Goal: Task Accomplishment & Management: Complete application form

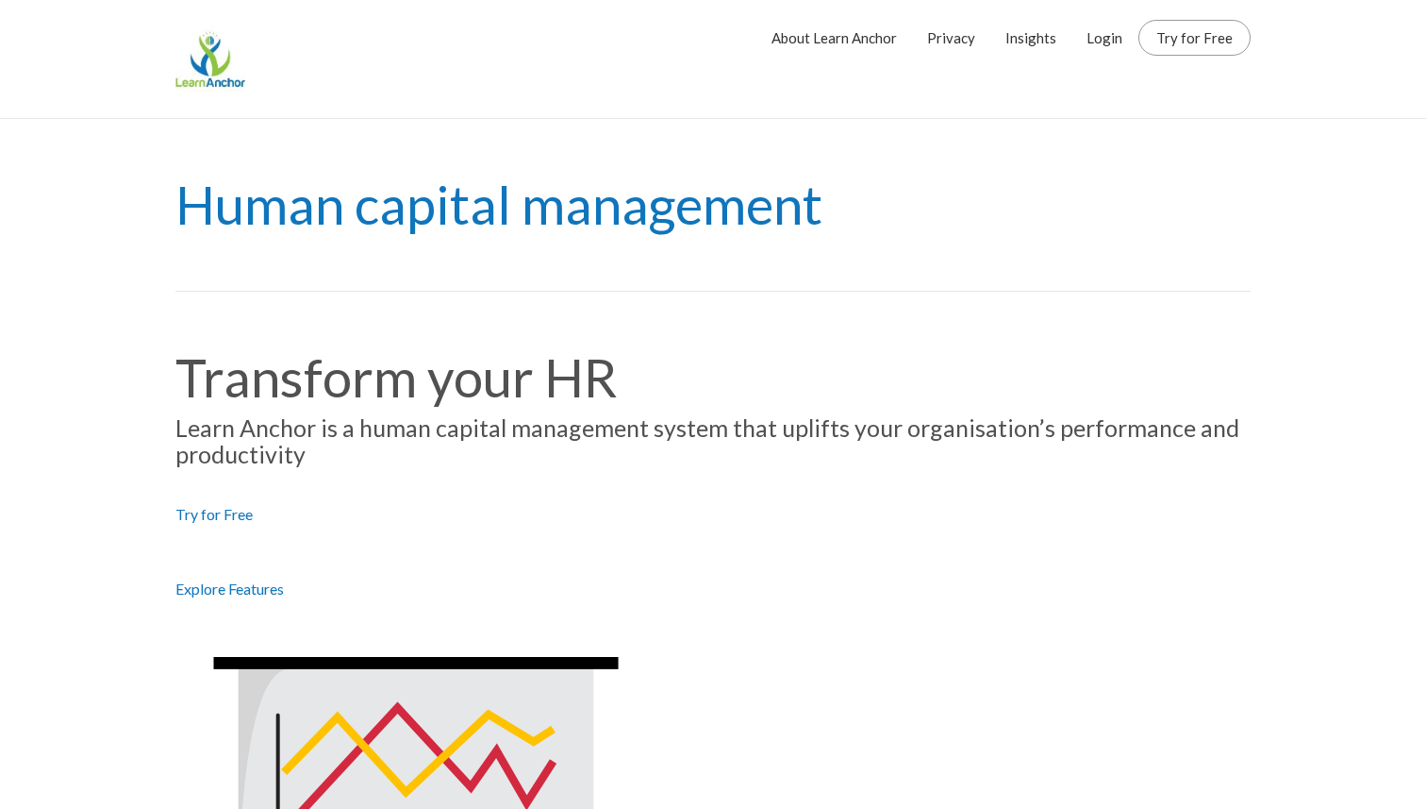
click at [1039, 22] on link "Insights" at bounding box center [1031, 37] width 51 height 47
click at [1109, 45] on link "Login" at bounding box center [1105, 37] width 36 height 47
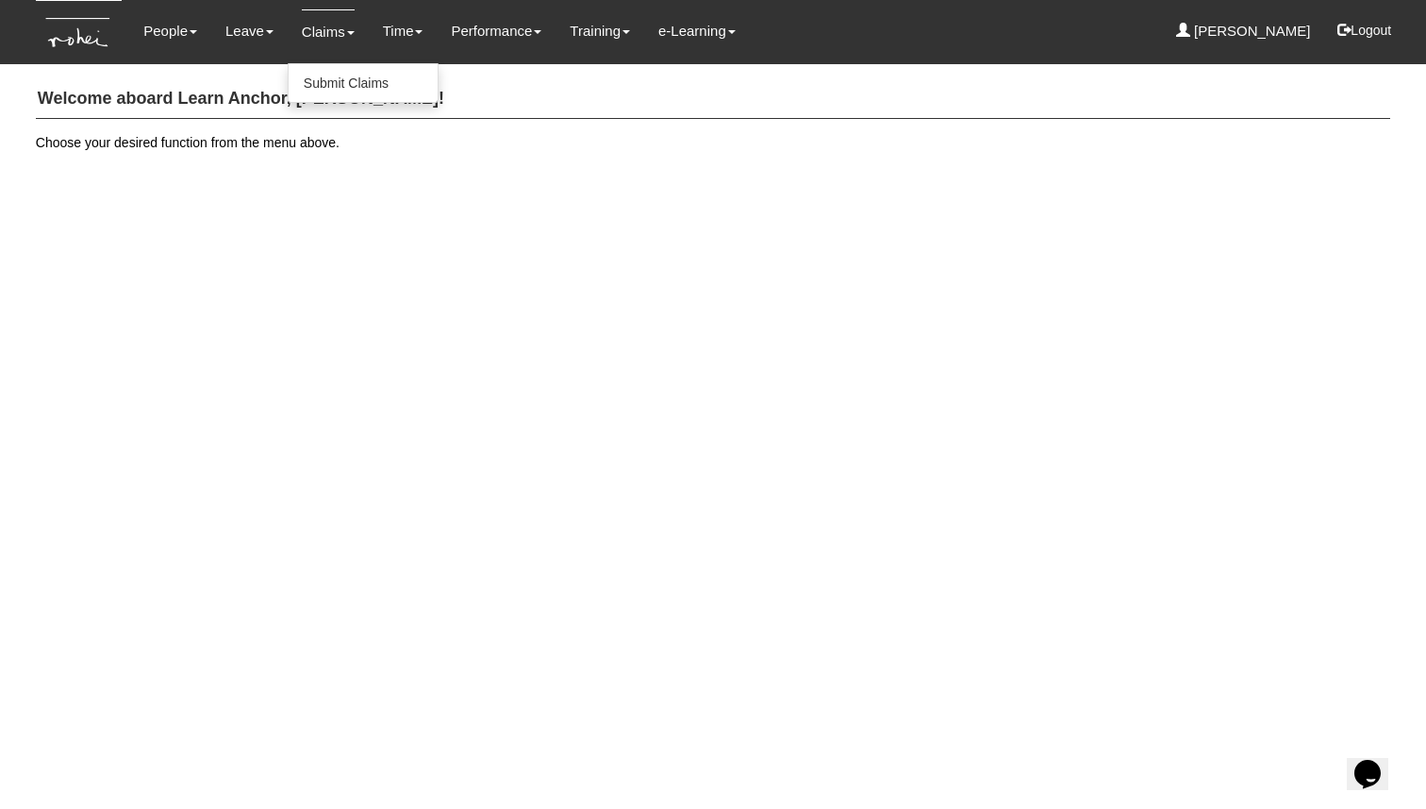
click at [325, 29] on link "Claims" at bounding box center [328, 31] width 53 height 44
click at [342, 75] on link "Submit Claims" at bounding box center [363, 83] width 149 height 38
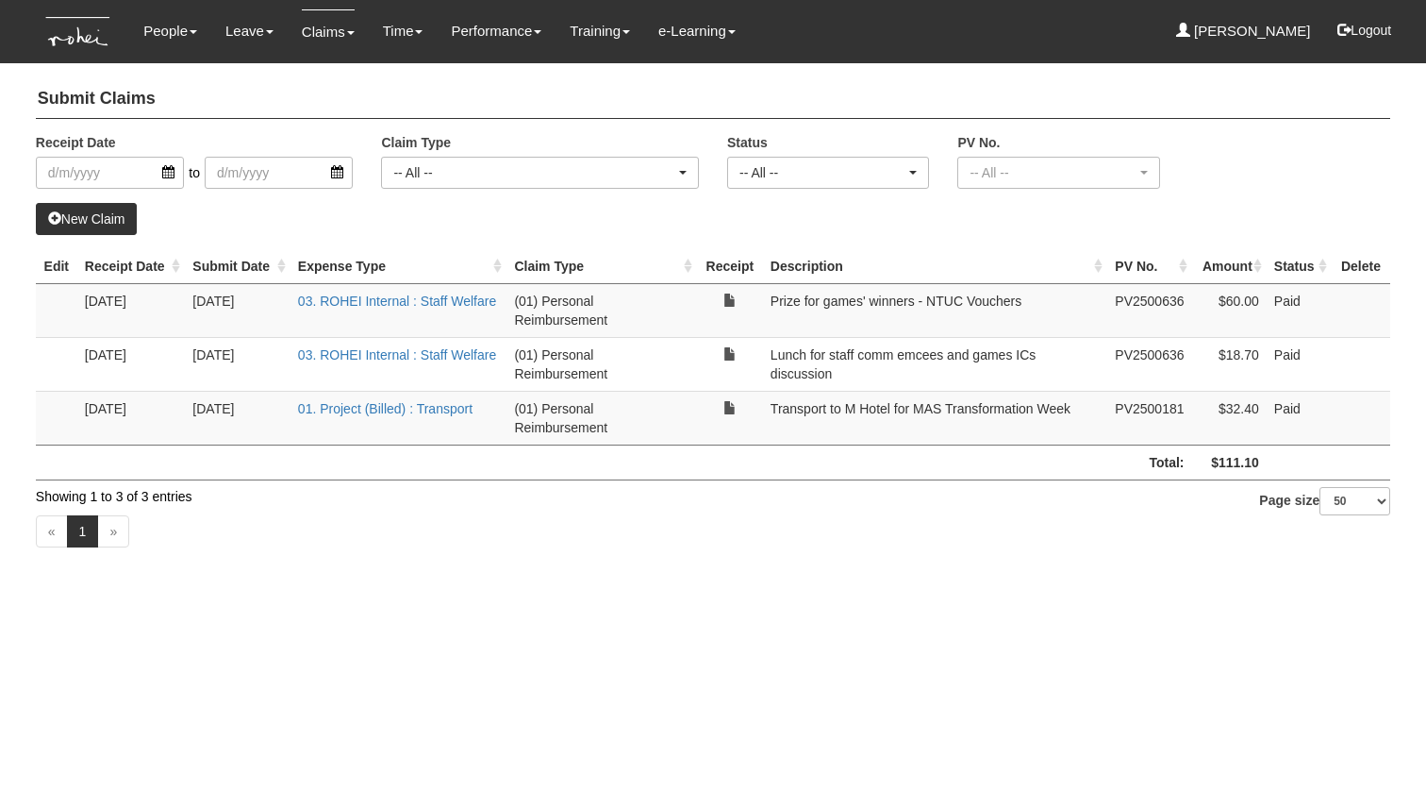
select select "50"
click at [440, 182] on div "-- All --" at bounding box center [540, 173] width 316 height 30
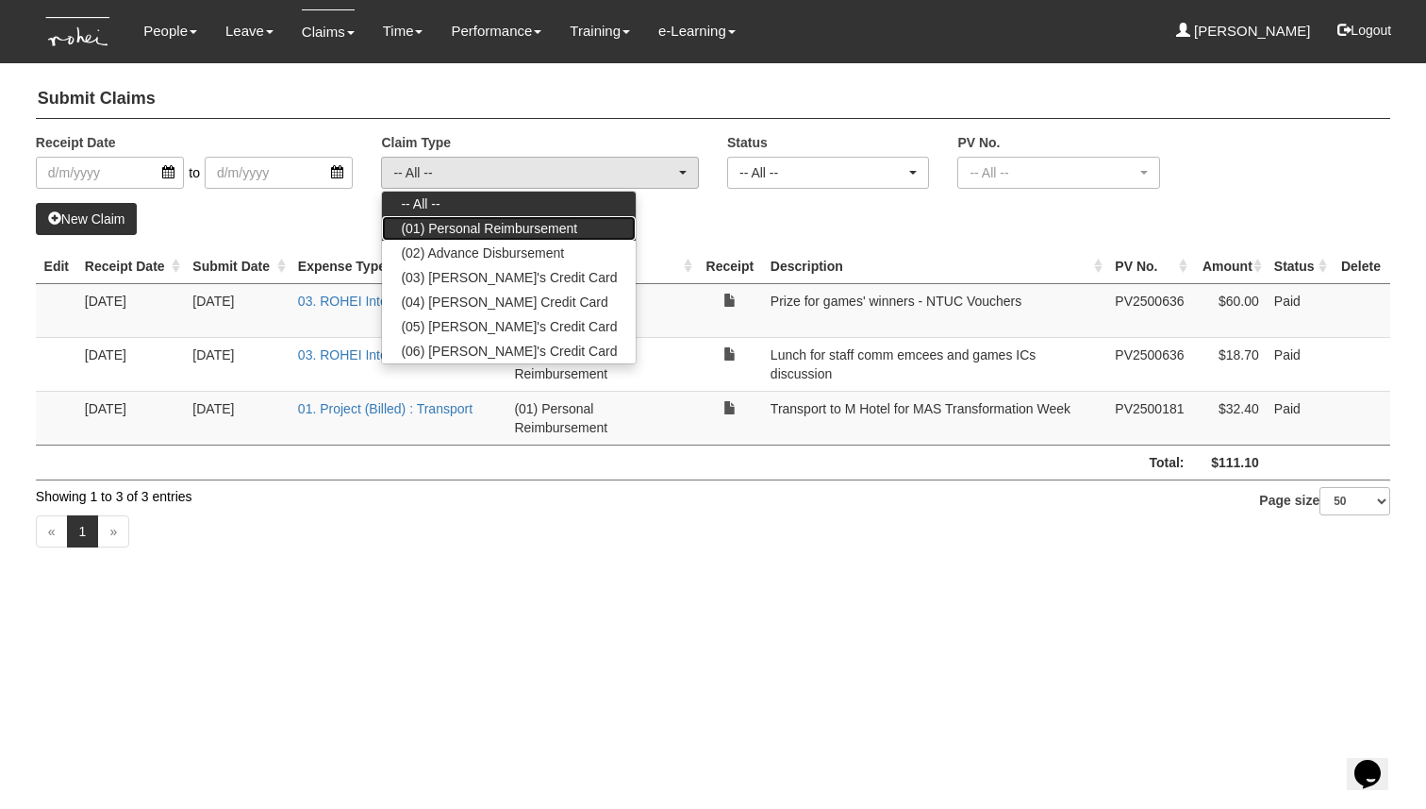
click at [548, 229] on span "(01) Personal Reimbursement" at bounding box center [489, 228] width 176 height 19
select select "14"
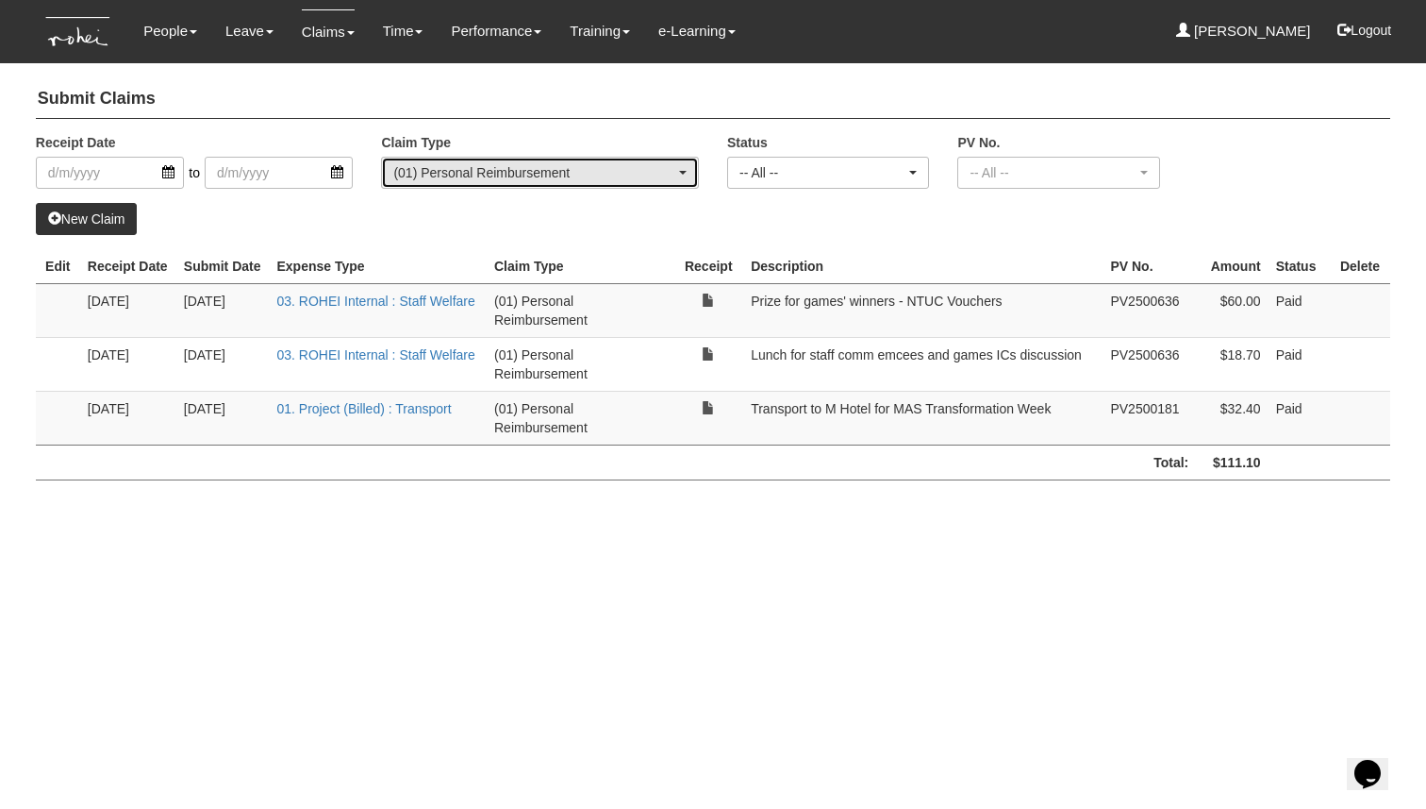
select select "50"
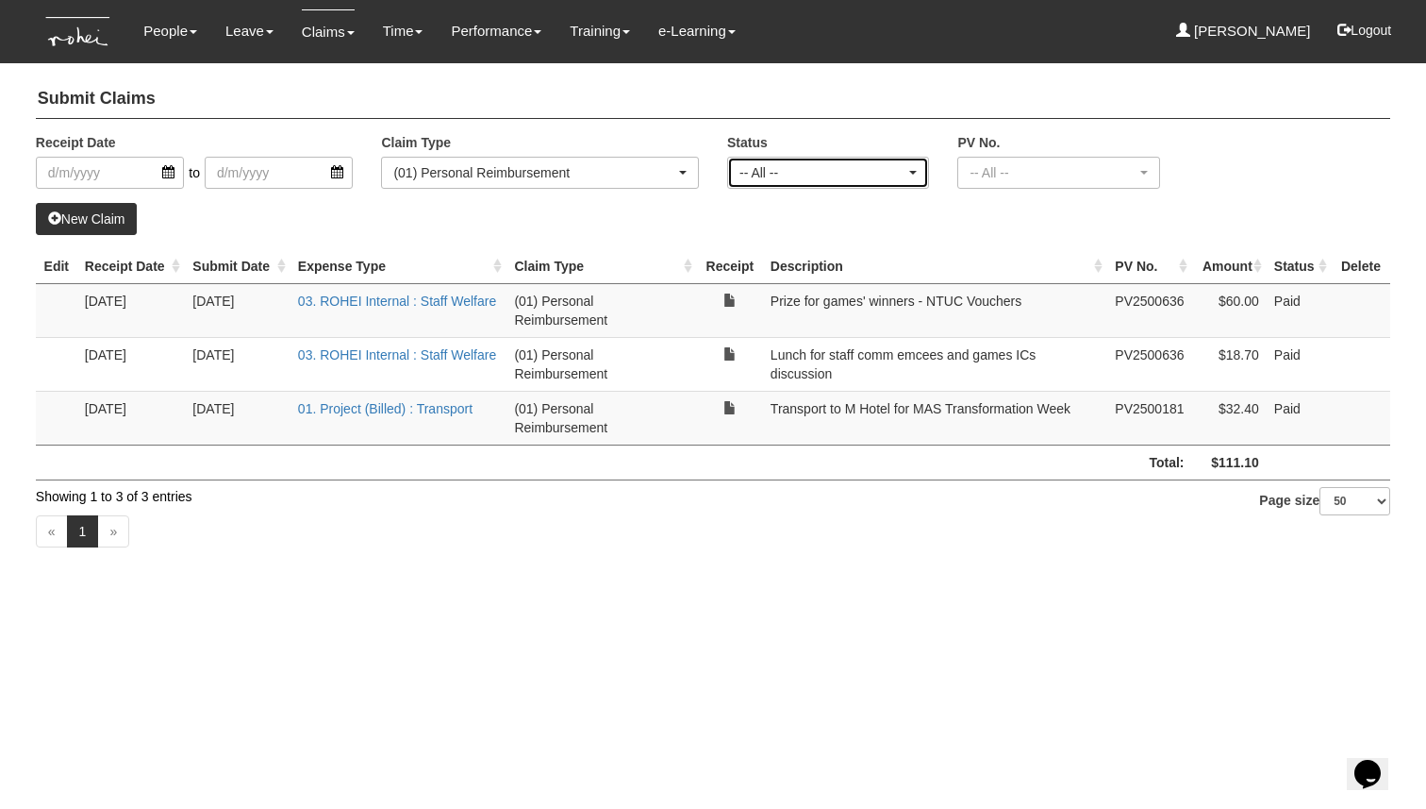
click at [865, 165] on div "-- All --" at bounding box center [823, 172] width 166 height 19
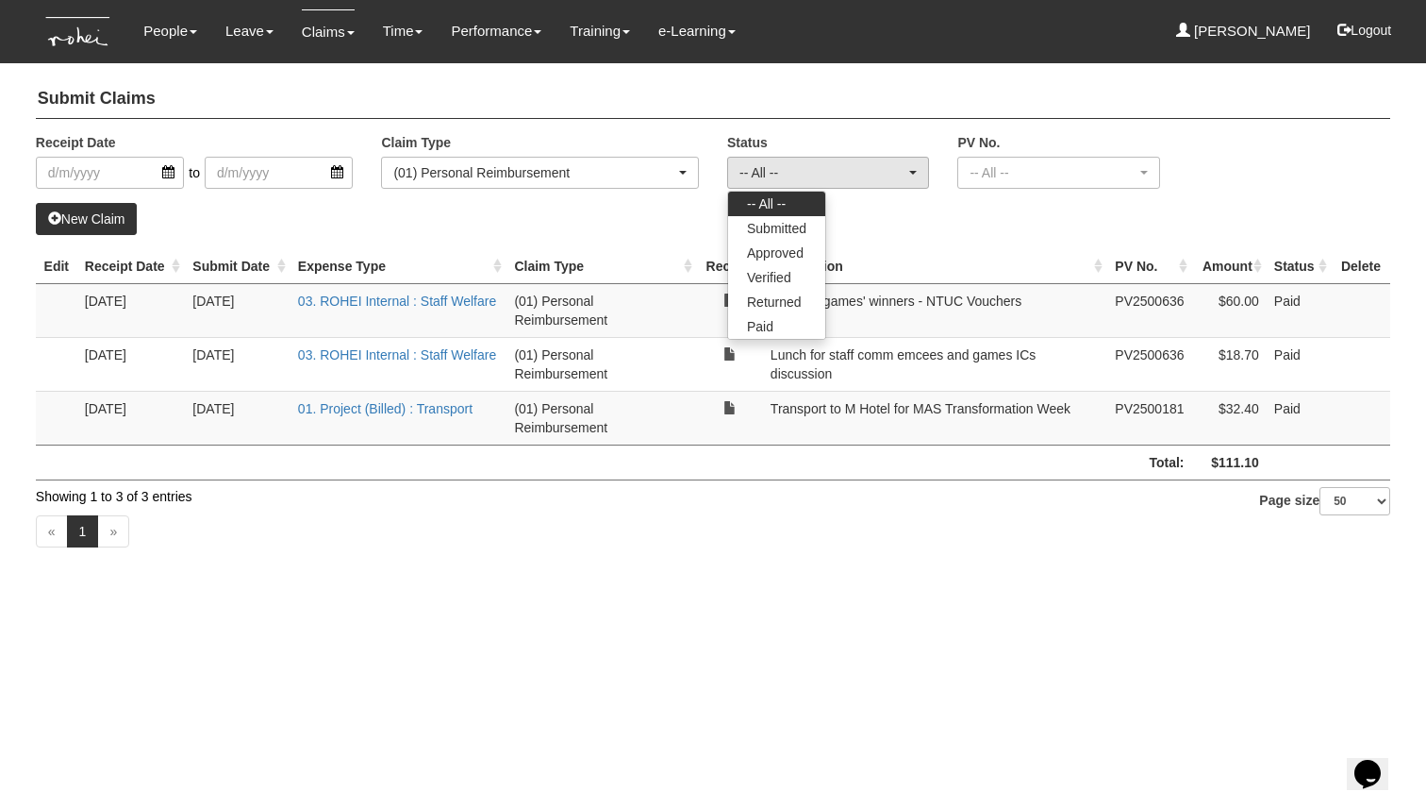
click at [82, 236] on div "Submit Claims Receipt Date to Claim Type -- All -- (01) Personal Reimbursement …" at bounding box center [713, 316] width 1355 height 491
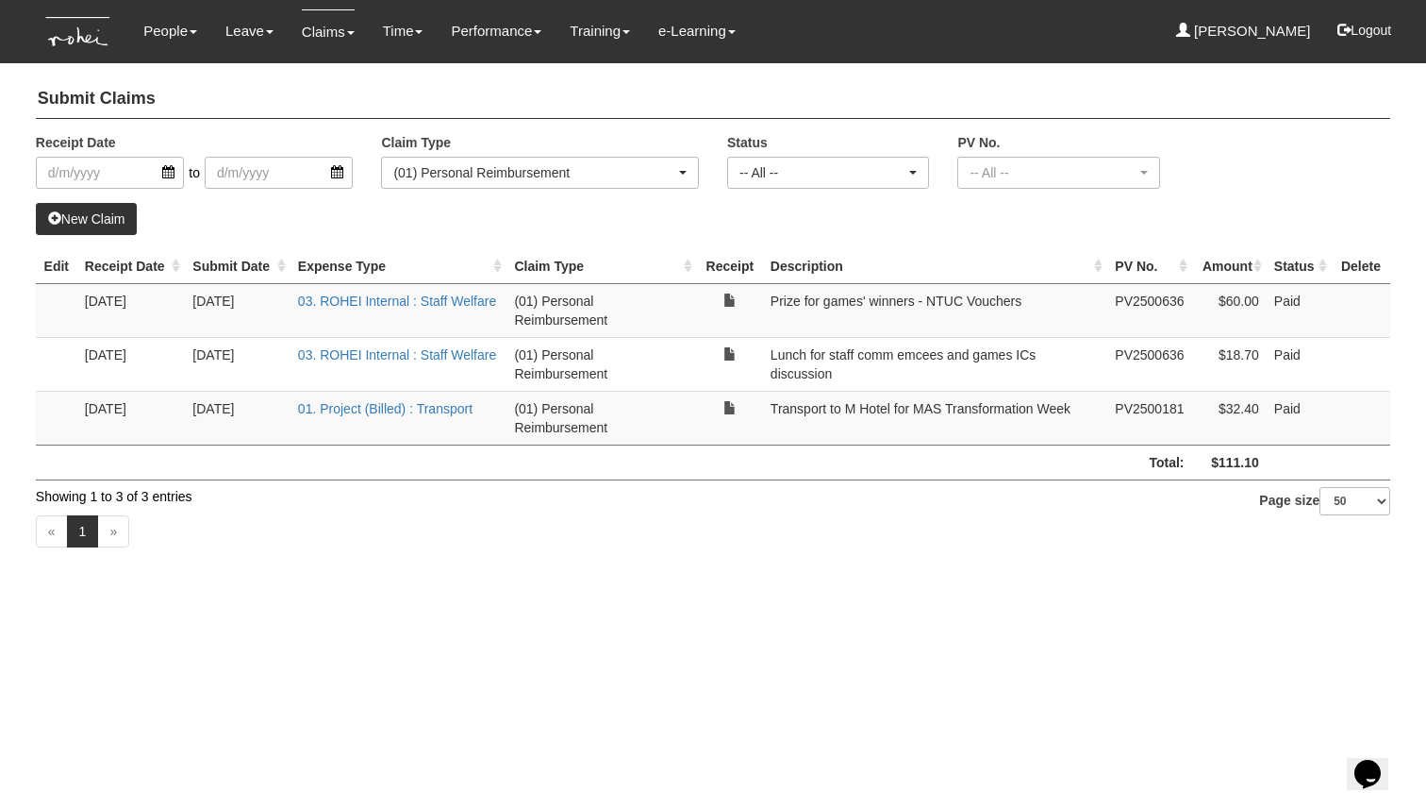
click at [118, 215] on link "New Claim" at bounding box center [87, 219] width 102 height 32
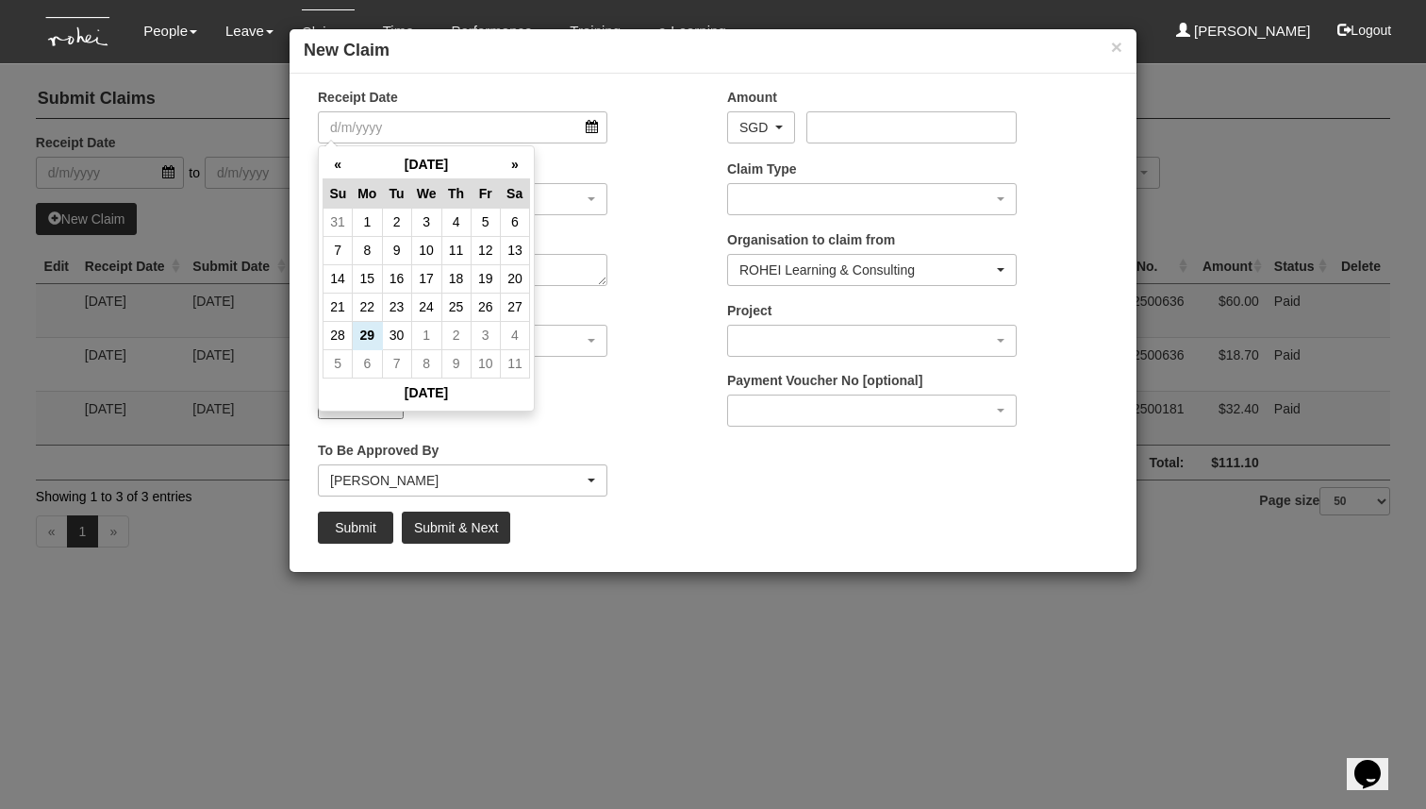
click at [637, 183] on div "Expense Type 01. Project (Billed) : Food for FGDs / Meetings 01. Project (Bille…" at bounding box center [508, 194] width 409 height 70
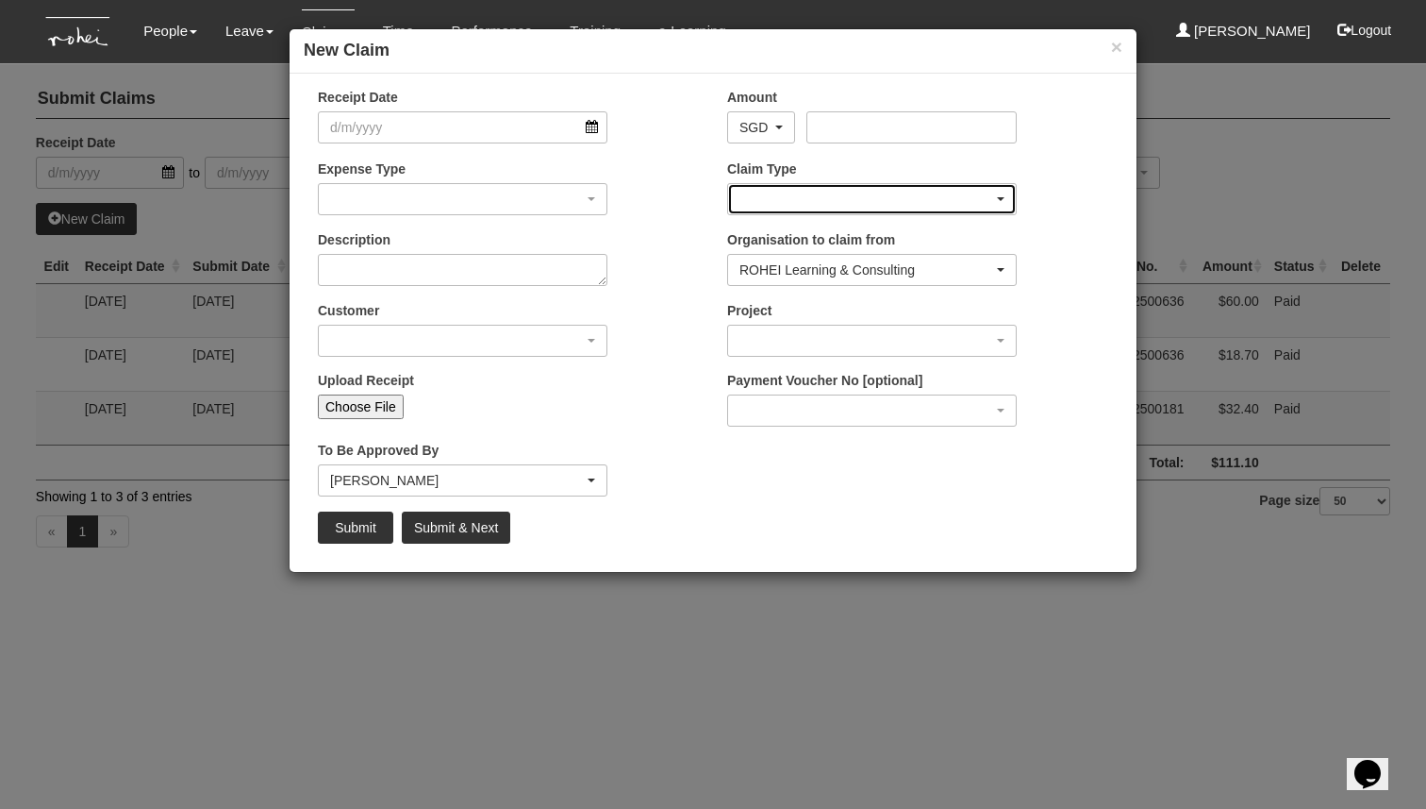
click at [842, 192] on div "button" at bounding box center [872, 199] width 288 height 30
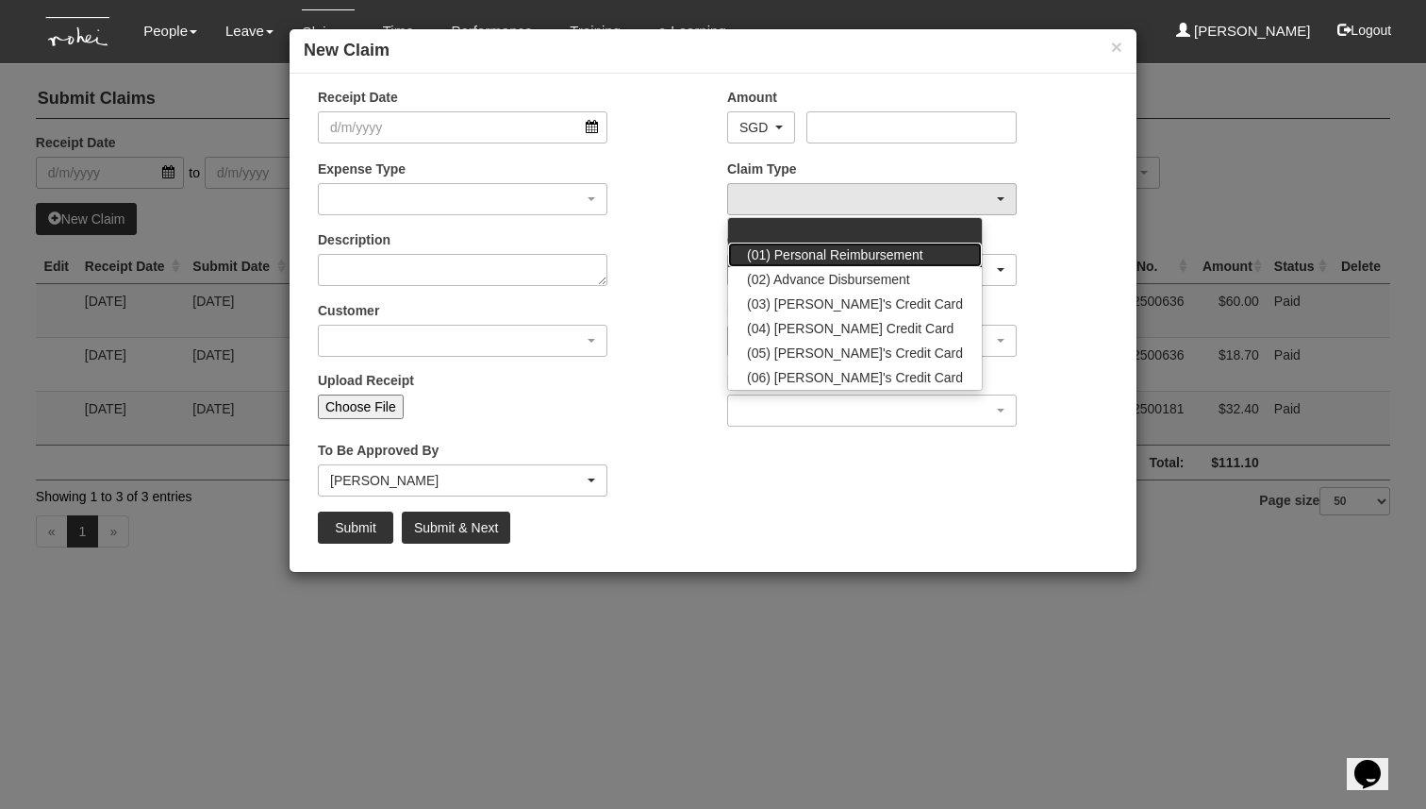
click at [852, 258] on span "(01) Personal Reimbursement" at bounding box center [835, 254] width 176 height 19
select select "14"
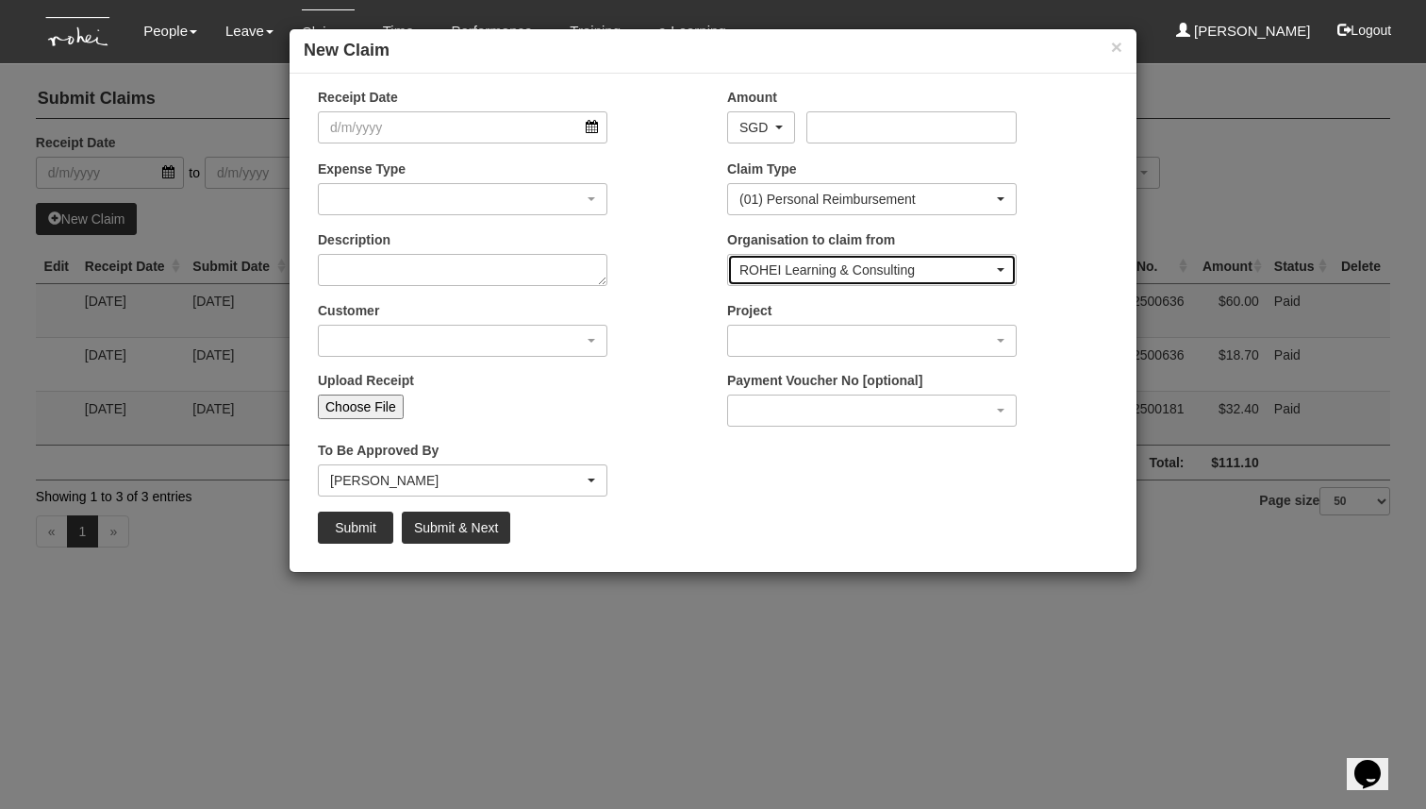
click at [900, 272] on div "ROHEI Learning & Consulting" at bounding box center [867, 269] width 254 height 19
click at [643, 377] on div "Upload Receipt Choose File" at bounding box center [508, 402] width 409 height 62
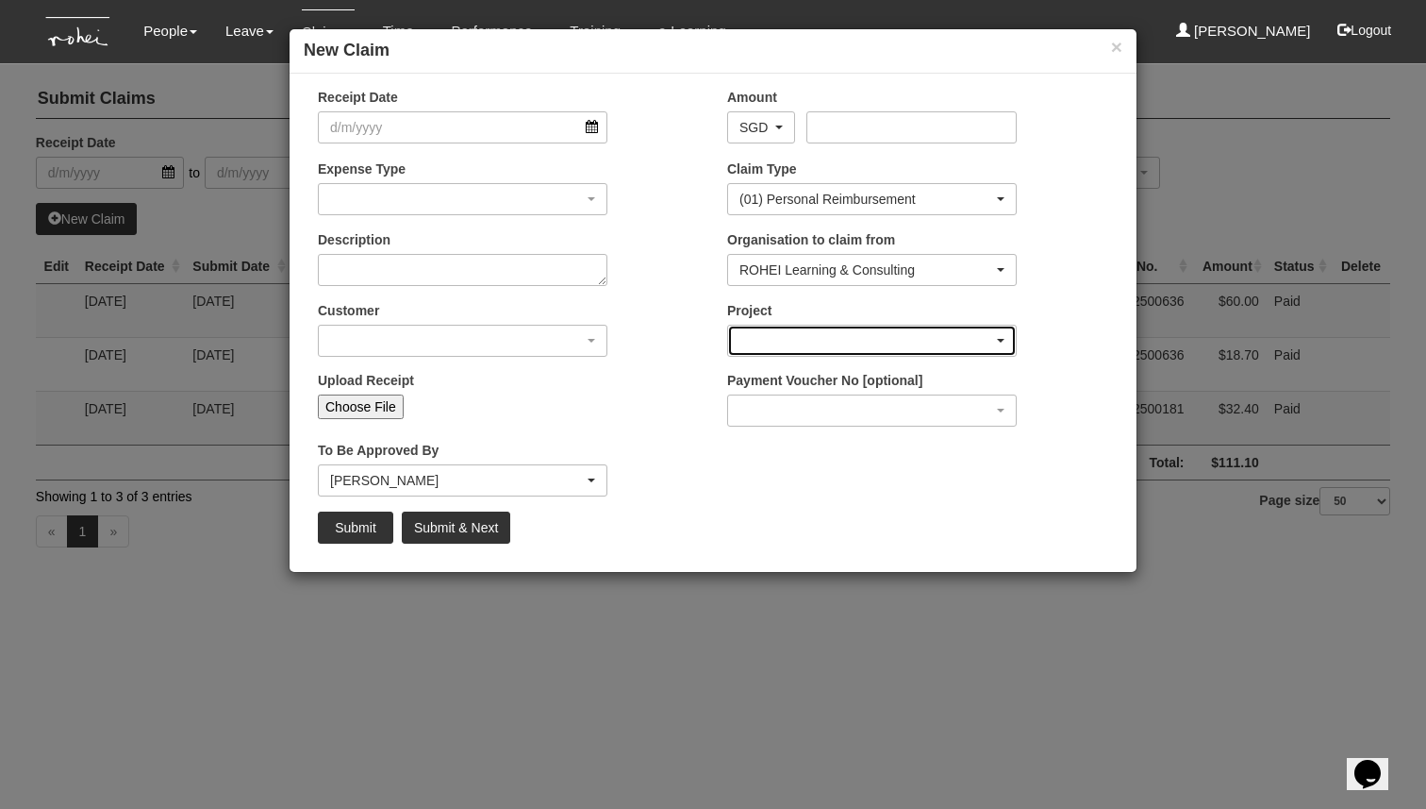
click at [795, 340] on div "button" at bounding box center [872, 340] width 288 height 30
click at [644, 445] on div "To Be Approved By _Staff [PERSON_NAME] [PERSON_NAME] [PERSON_NAME] [PERSON_NAME…" at bounding box center [508, 476] width 409 height 70
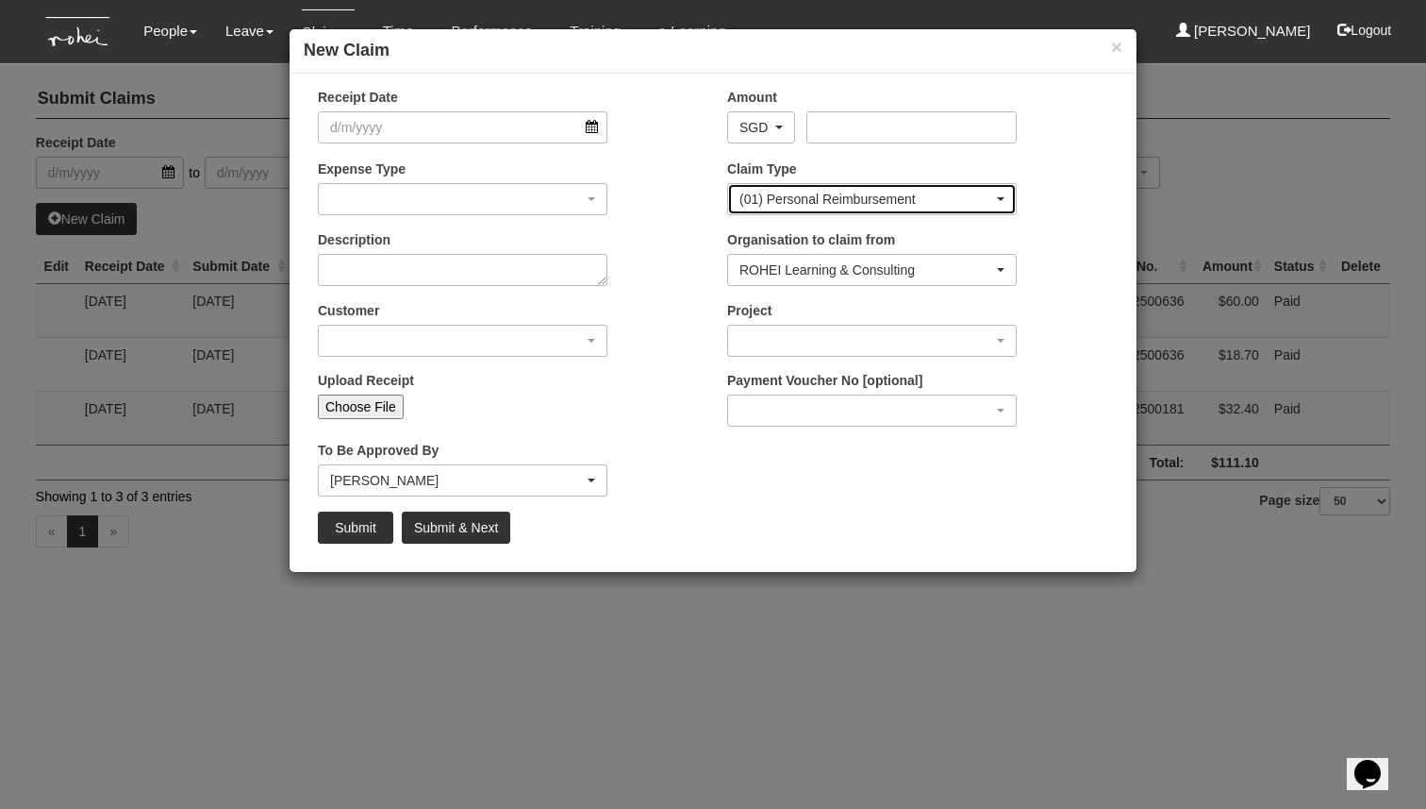
click at [896, 195] on div "(01) Personal Reimbursement" at bounding box center [867, 199] width 254 height 19
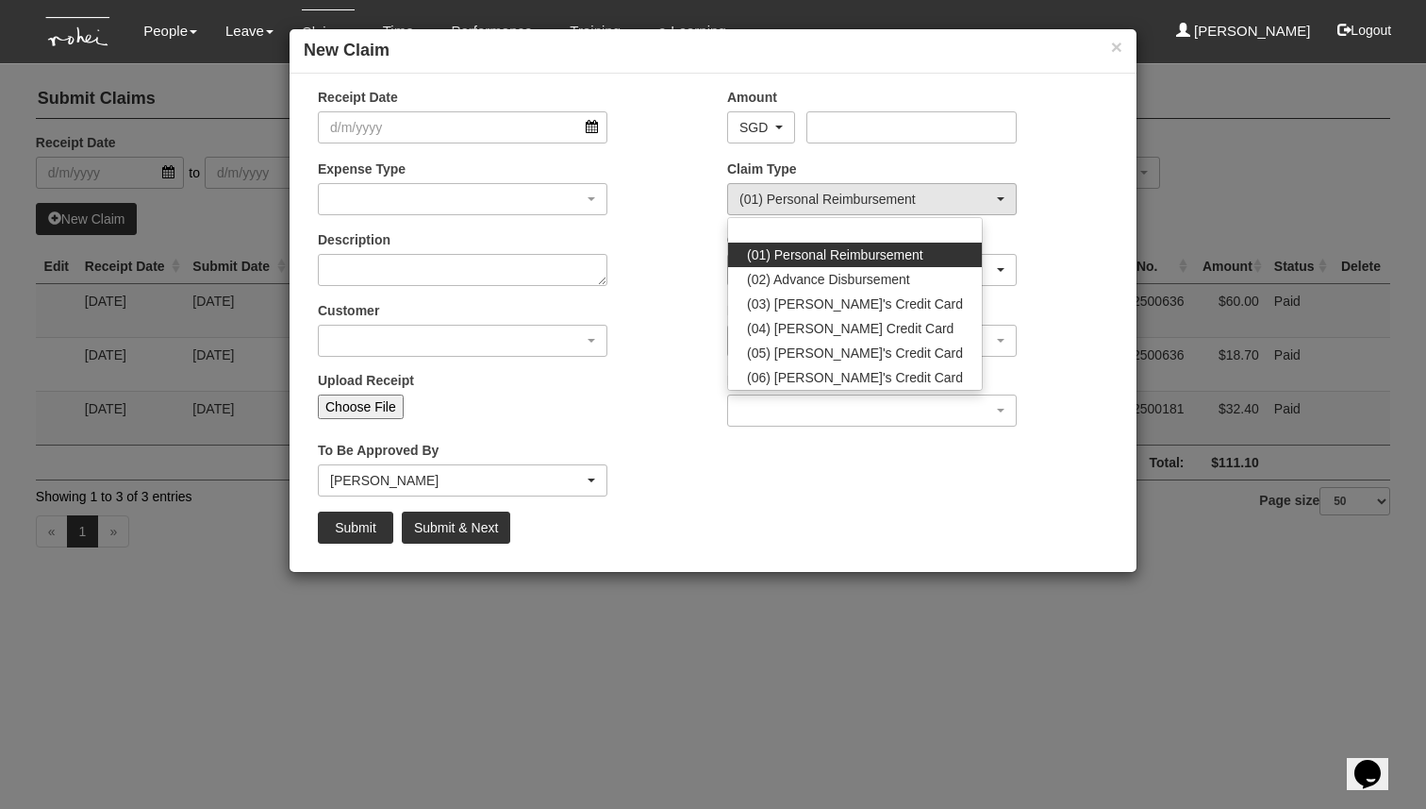
click at [788, 499] on div "Receipt Date Amount AED AFN ALL AMD ANG AOA ARS AUD AWG AZN BAM BBD BDT BGN BHD…" at bounding box center [713, 323] width 847 height 470
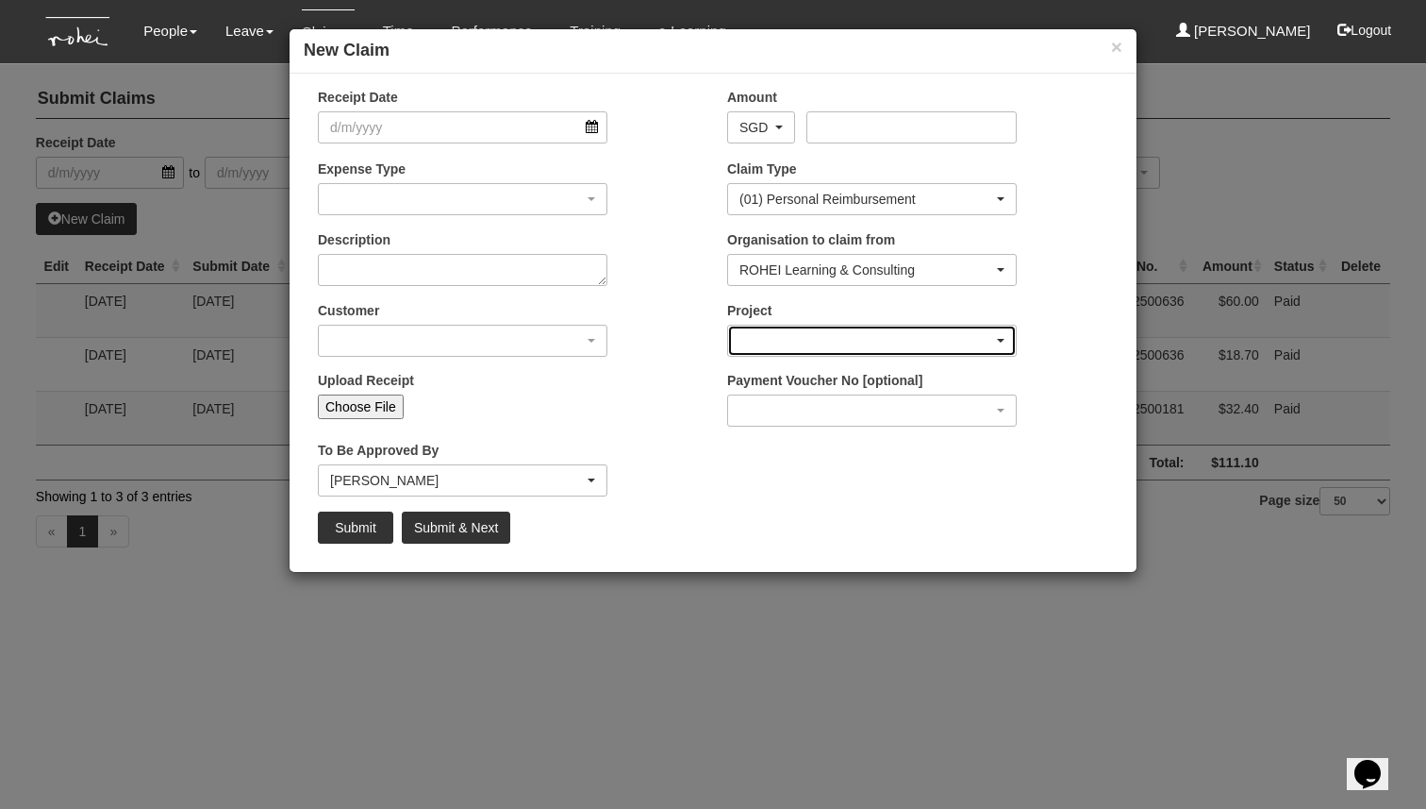
click at [805, 326] on div "button" at bounding box center [872, 340] width 288 height 30
click at [846, 486] on div "Receipt Date Amount AED AFN ALL AMD ANG AOA ARS AUD AWG AZN BAM BBD BDT BGN BHD…" at bounding box center [713, 323] width 847 height 470
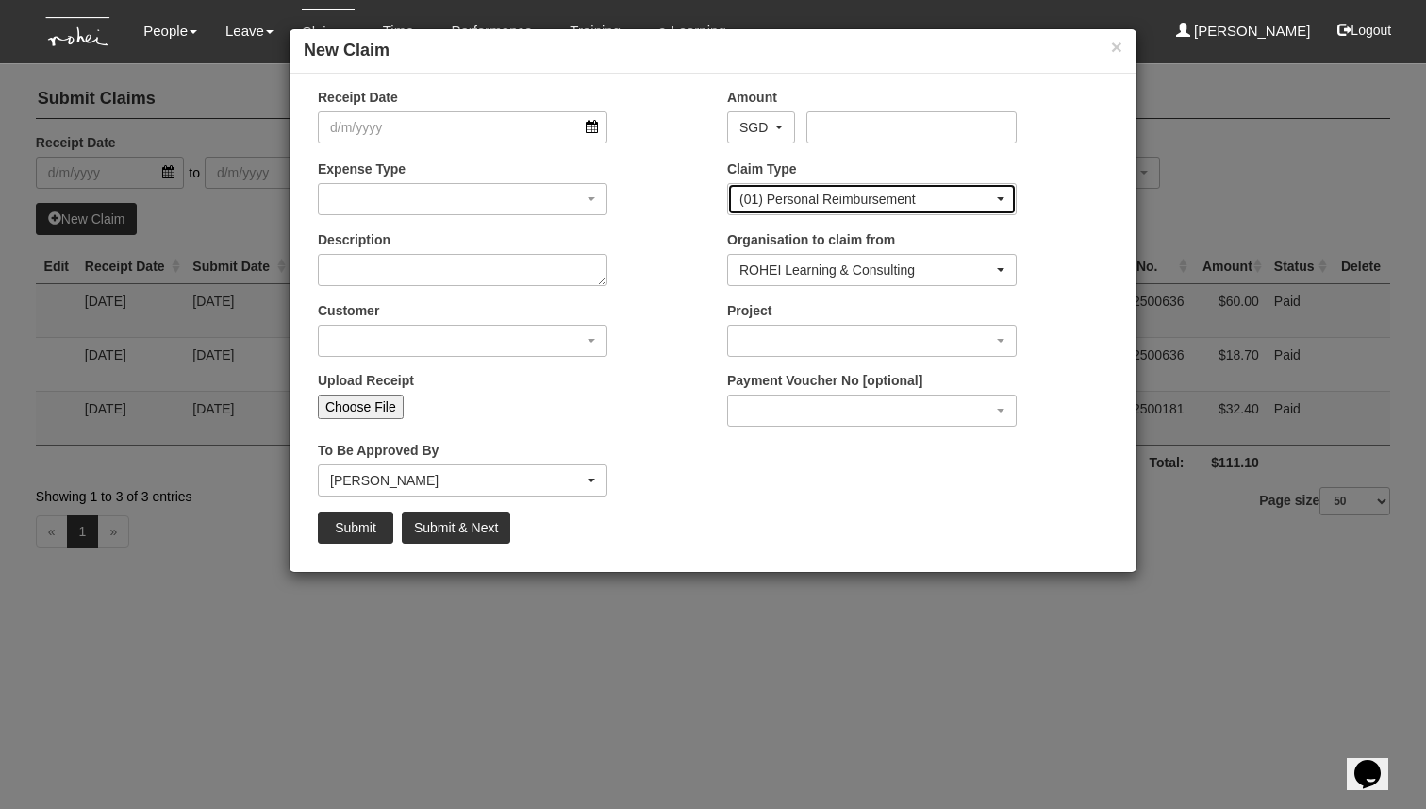
click at [839, 184] on div "(01) Personal Reimbursement" at bounding box center [872, 199] width 288 height 30
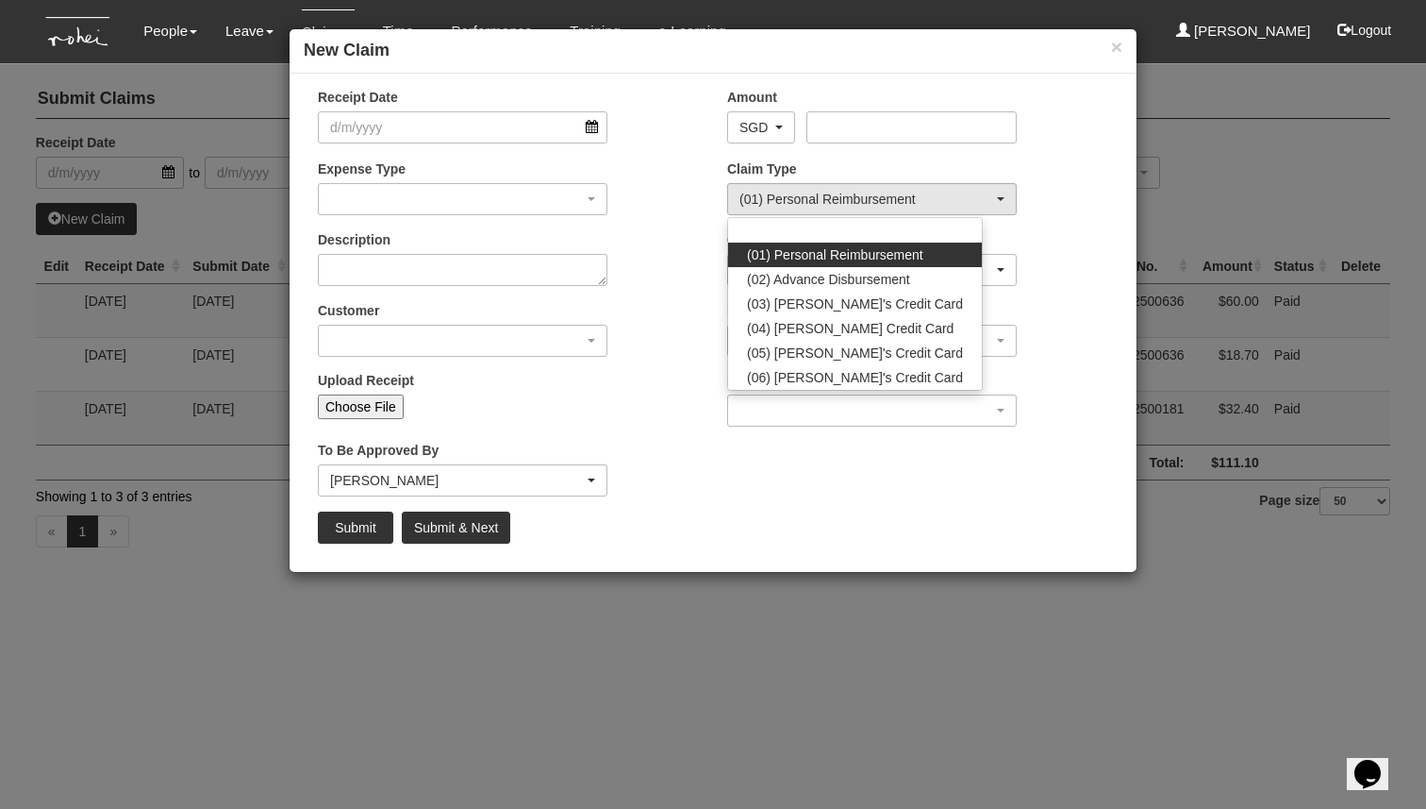
click at [1073, 165] on div "Claim Type (01) Personal Reimbursement (02) Advance Disbursement (03) [PERSON_N…" at bounding box center [917, 194] width 409 height 70
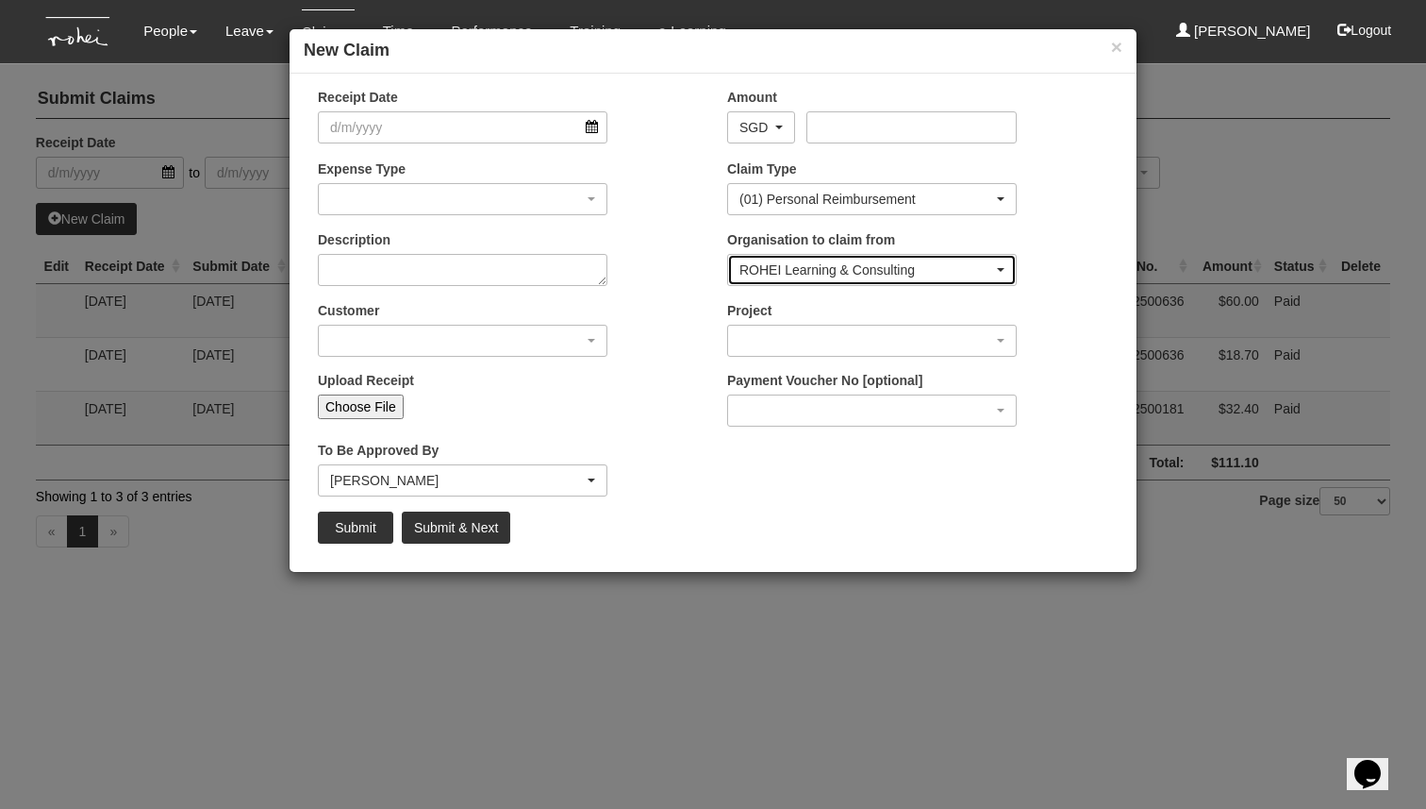
click at [938, 265] on div "ROHEI Learning & Consulting" at bounding box center [867, 269] width 254 height 19
click at [692, 266] on div "Description" at bounding box center [508, 265] width 409 height 70
click at [584, 179] on div "Expense Type 01. Project (Billed) : Food for FGDs / Meetings 01. Project (Bille…" at bounding box center [463, 187] width 318 height 56
click at [586, 181] on div "Expense Type 01. Project (Billed) : Food for FGDs / Meetings 01. Project (Bille…" at bounding box center [463, 187] width 318 height 56
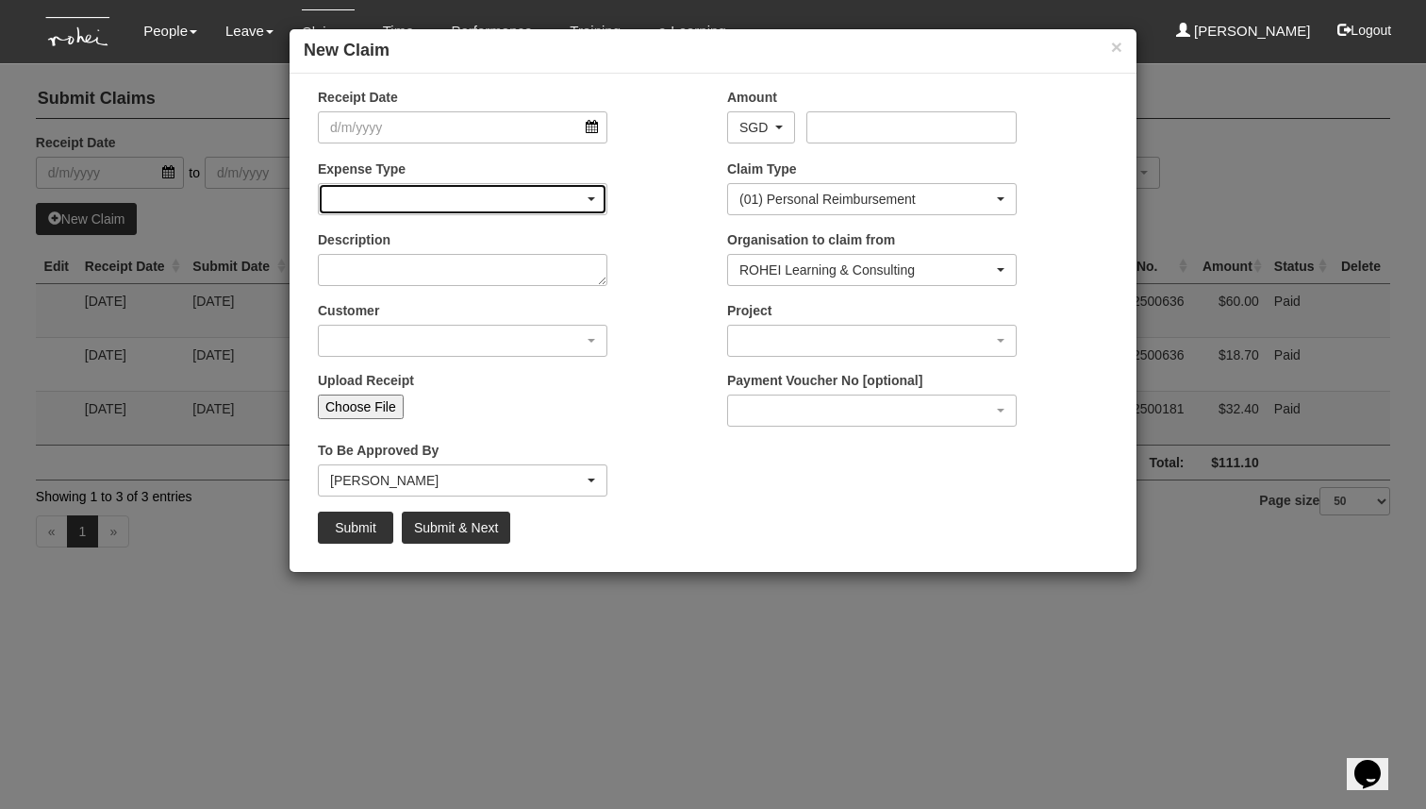
click at [589, 192] on div "button" at bounding box center [463, 199] width 288 height 30
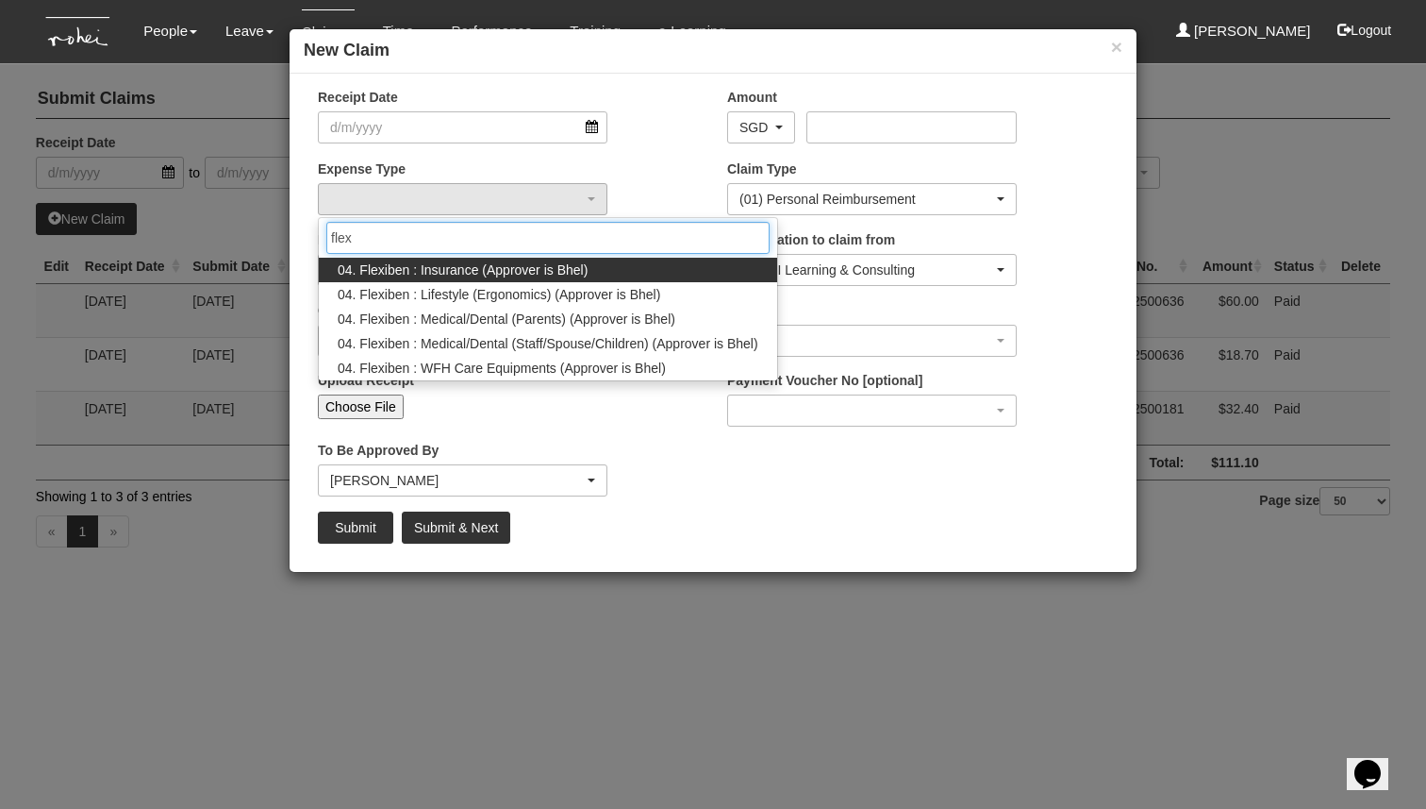
type input "flex"
